Goal: Navigation & Orientation: Find specific page/section

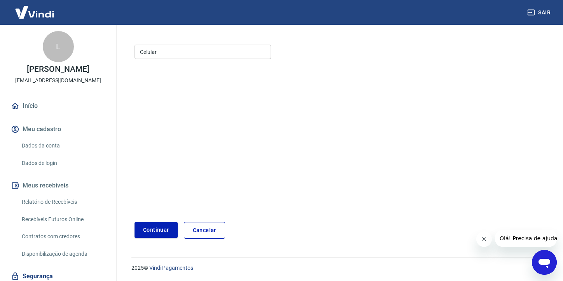
click at [206, 228] on link "Cancelar" at bounding box center [204, 230] width 41 height 17
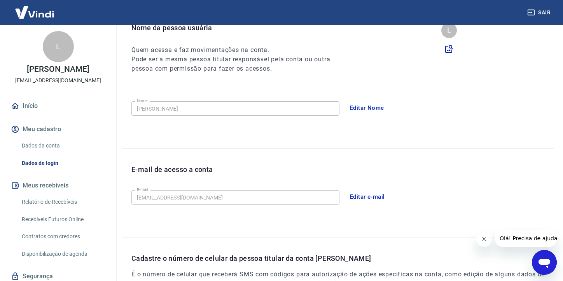
scroll to position [189, 0]
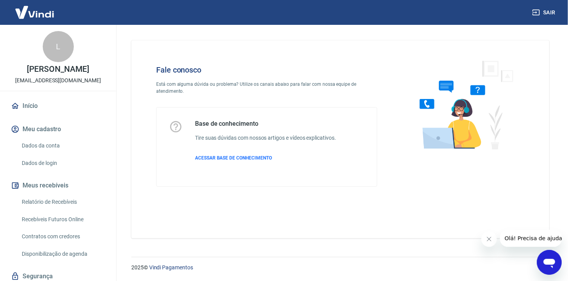
click at [41, 110] on link "Início" at bounding box center [58, 106] width 98 height 17
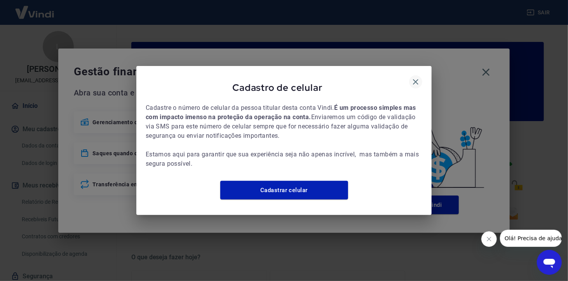
click at [416, 79] on icon "button" at bounding box center [415, 81] width 5 height 5
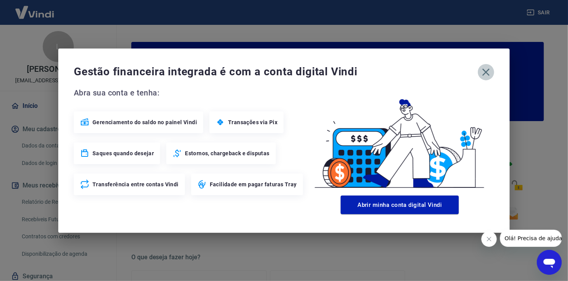
click at [491, 71] on icon "button" at bounding box center [486, 72] width 12 height 12
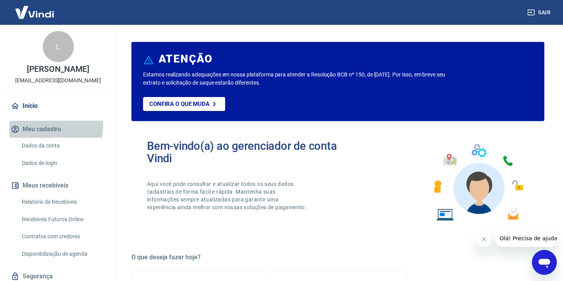
click at [45, 127] on button "Meu cadastro" at bounding box center [58, 129] width 98 height 17
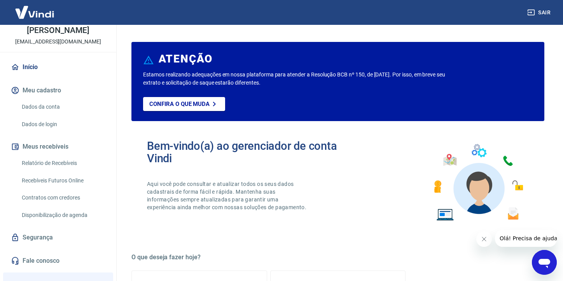
scroll to position [121, 0]
